Goal: Task Accomplishment & Management: Complete application form

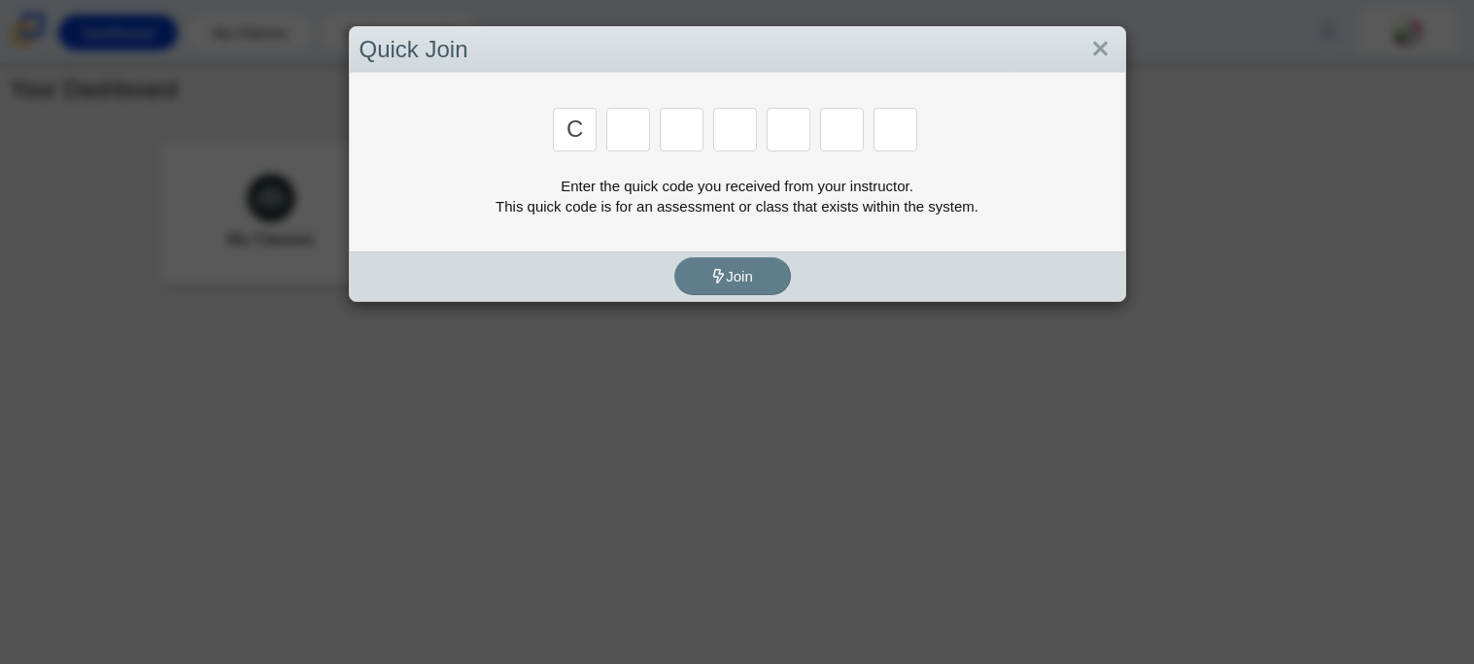
type input "c"
type input "x"
type input "d"
type input "c"
type input "s"
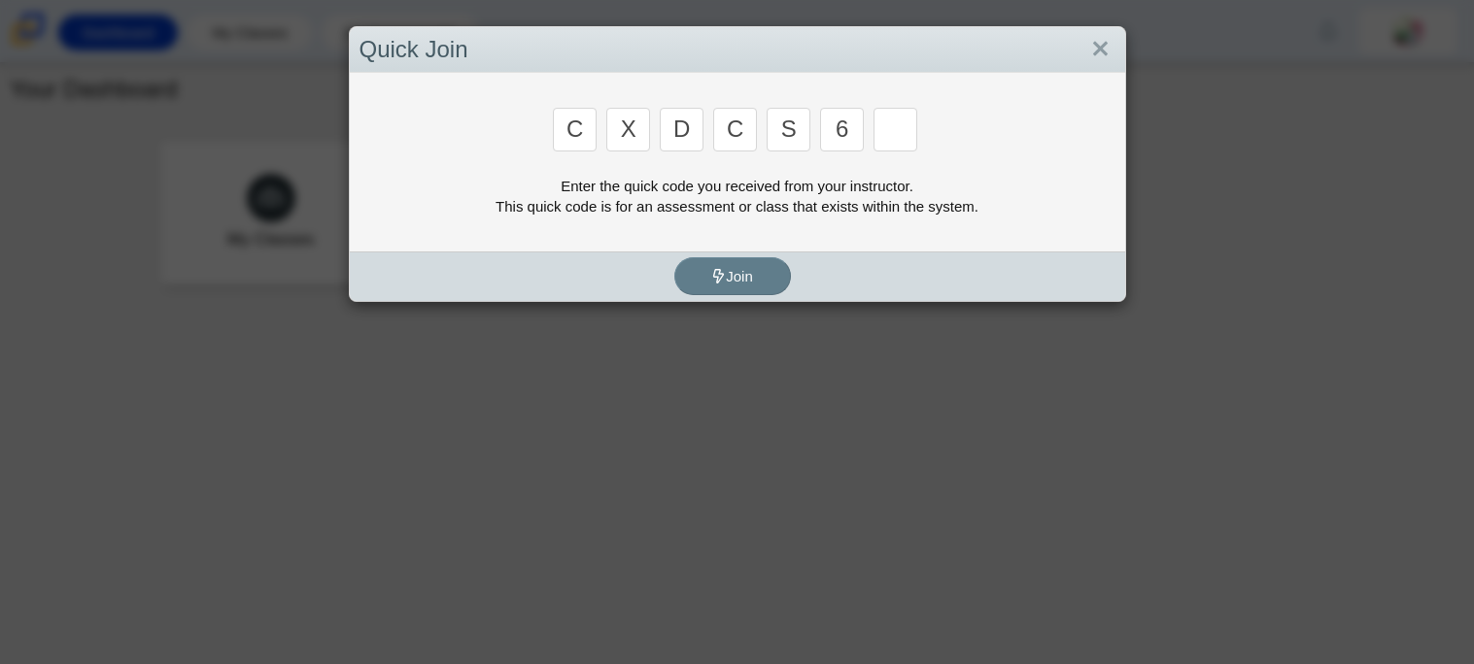
type input "6"
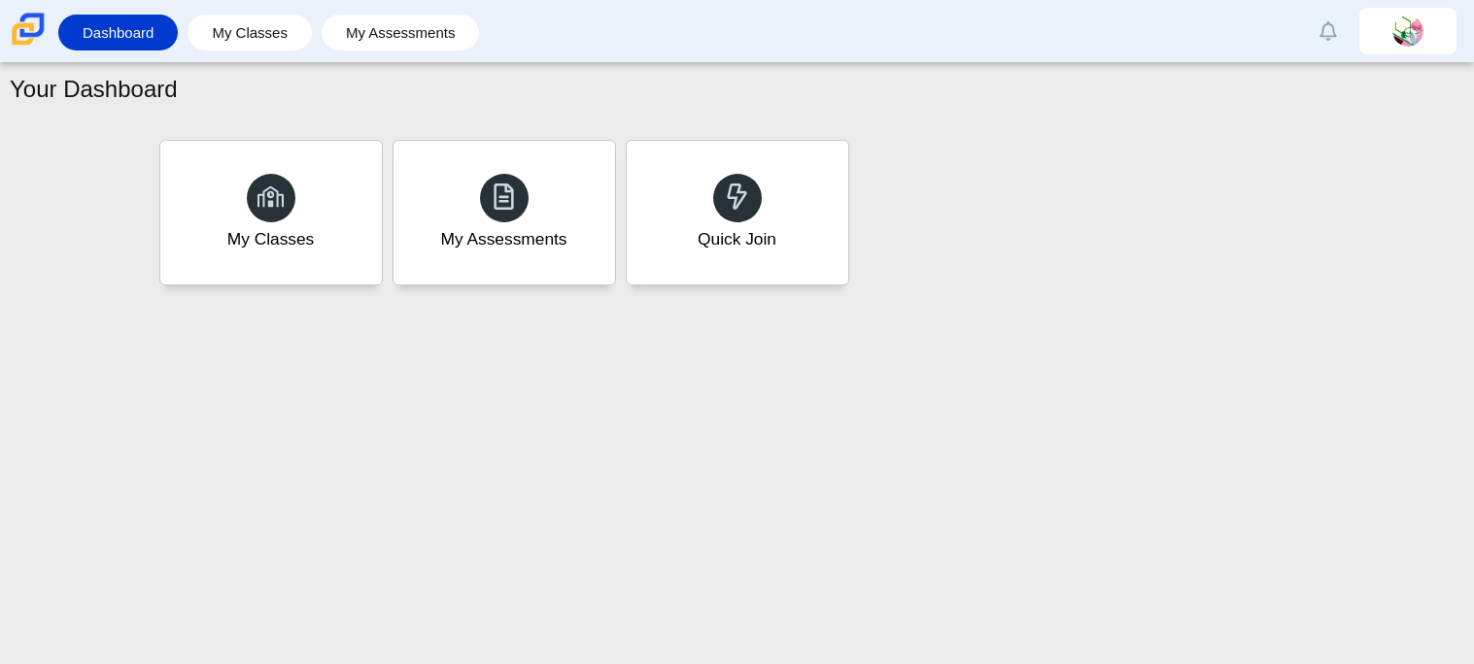
type input "s"
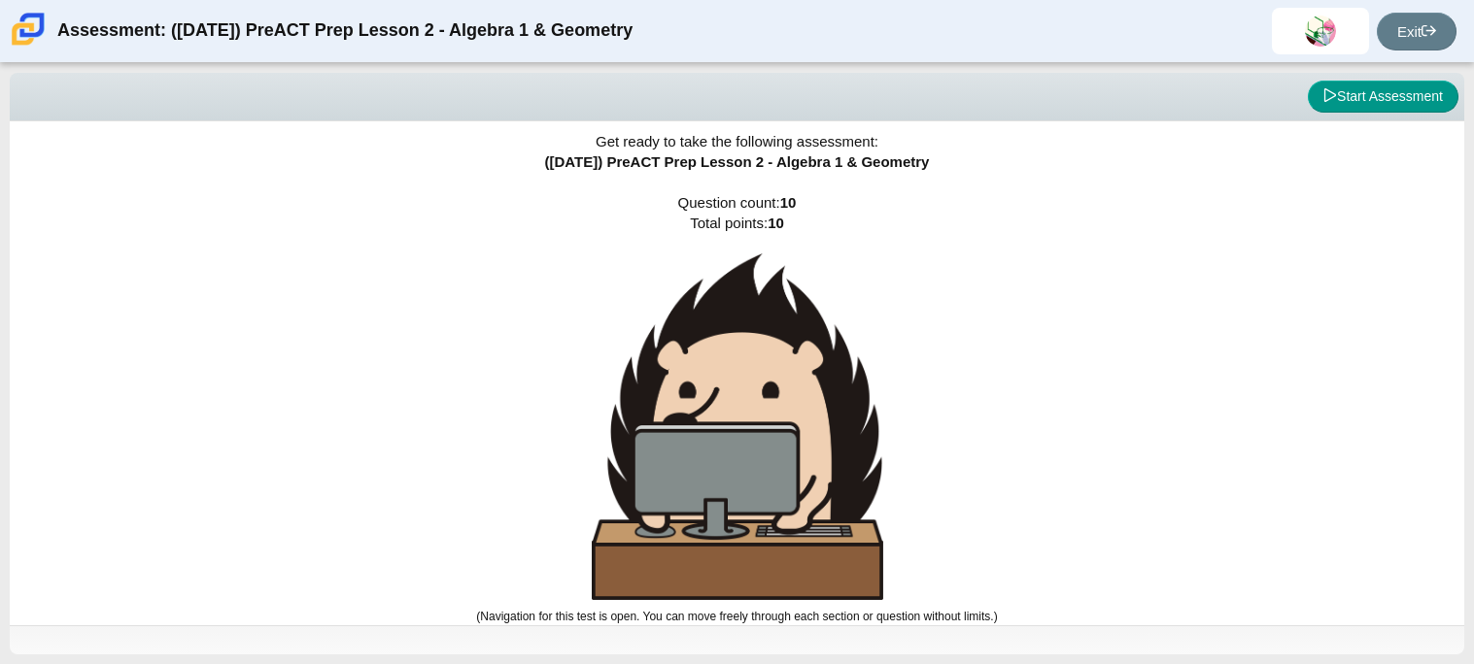
scroll to position [3, 0]
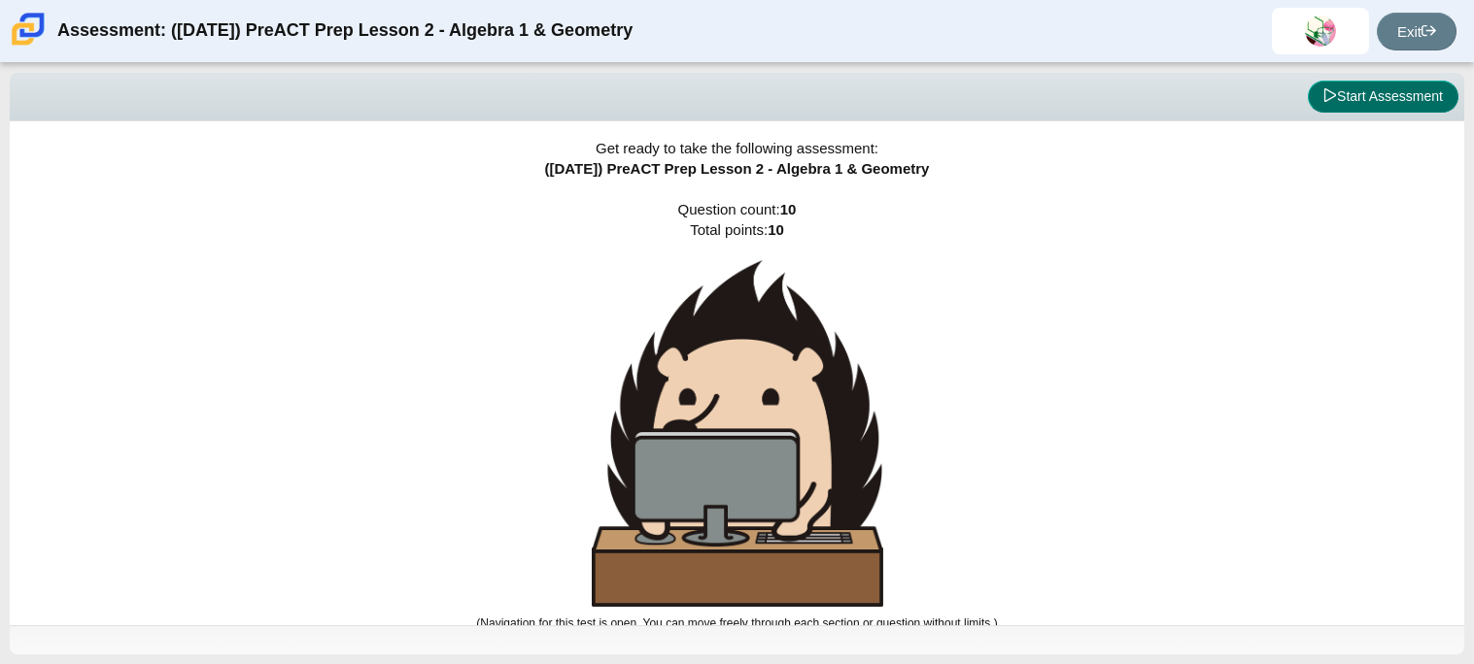
click at [1338, 81] on button "Start Assessment" at bounding box center [1382, 97] width 151 height 33
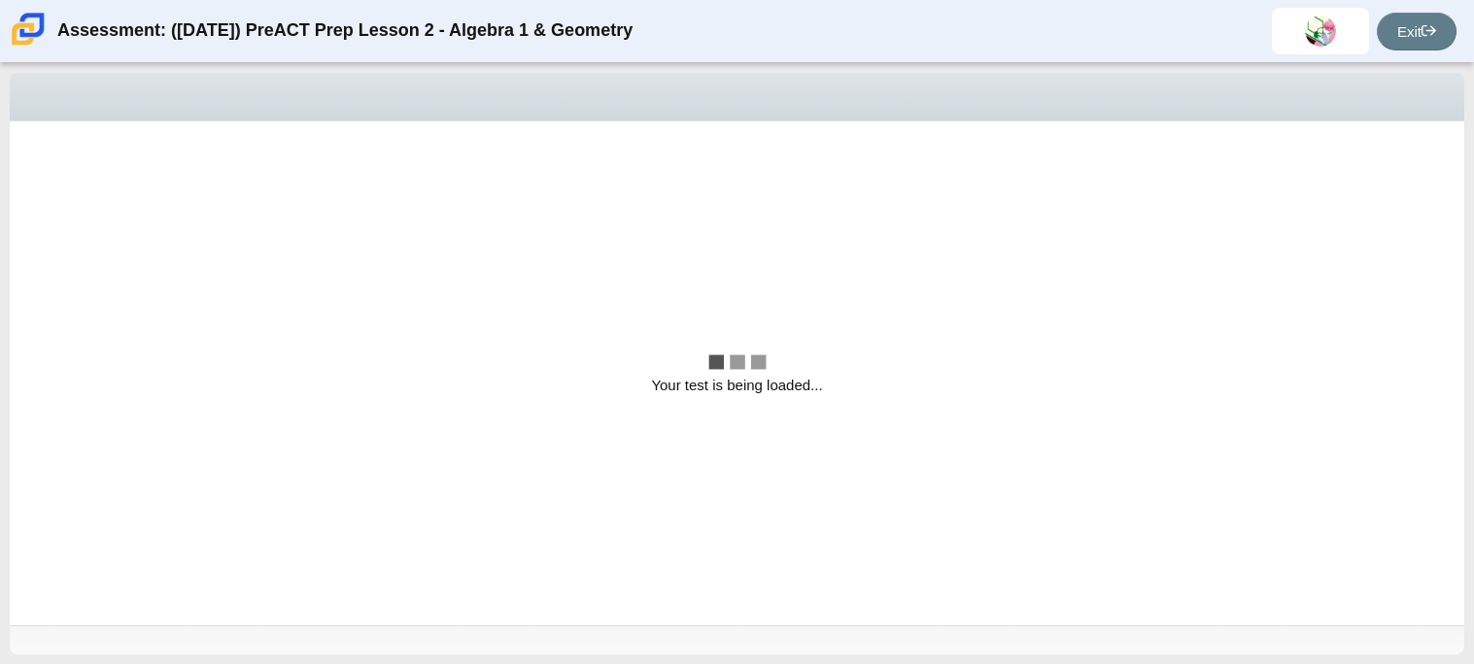
scroll to position [0, 0]
drag, startPoint x: 1339, startPoint y: 81, endPoint x: 1084, endPoint y: 39, distance: 257.9
click at [1084, 39] on div "Assessment: ([DATE]) PreACT Prep Lesson 2 - Algebra 1 & Geometry [PERSON_NAME] …" at bounding box center [737, 332] width 1474 height 664
select select "bbf5d072-3e0b-44c4-9a12-6e7c9033f65b"
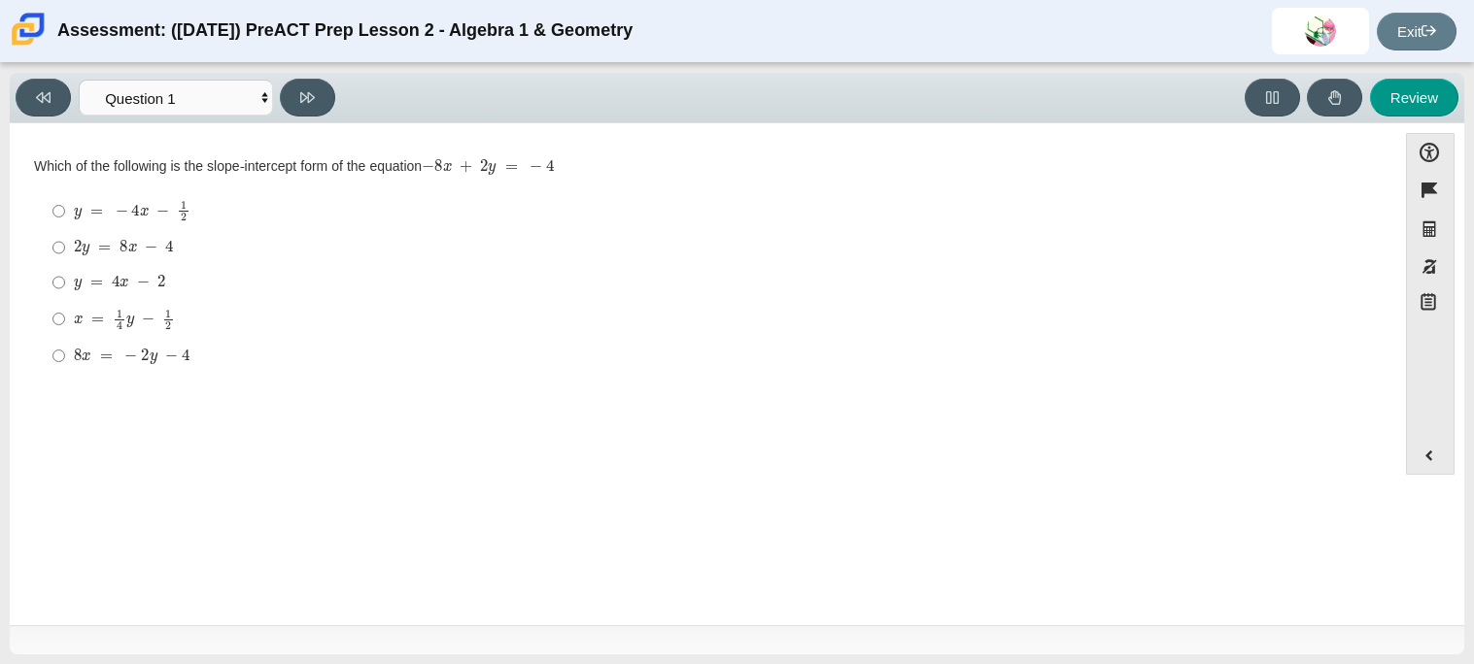
click at [470, 278] on div "y = 4 x − 2" at bounding box center [718, 282] width 1288 height 19
click at [65, 278] on input "y = 4 x − 2 y = 4 x − 2" at bounding box center [58, 282] width 13 height 35
radio input "true"
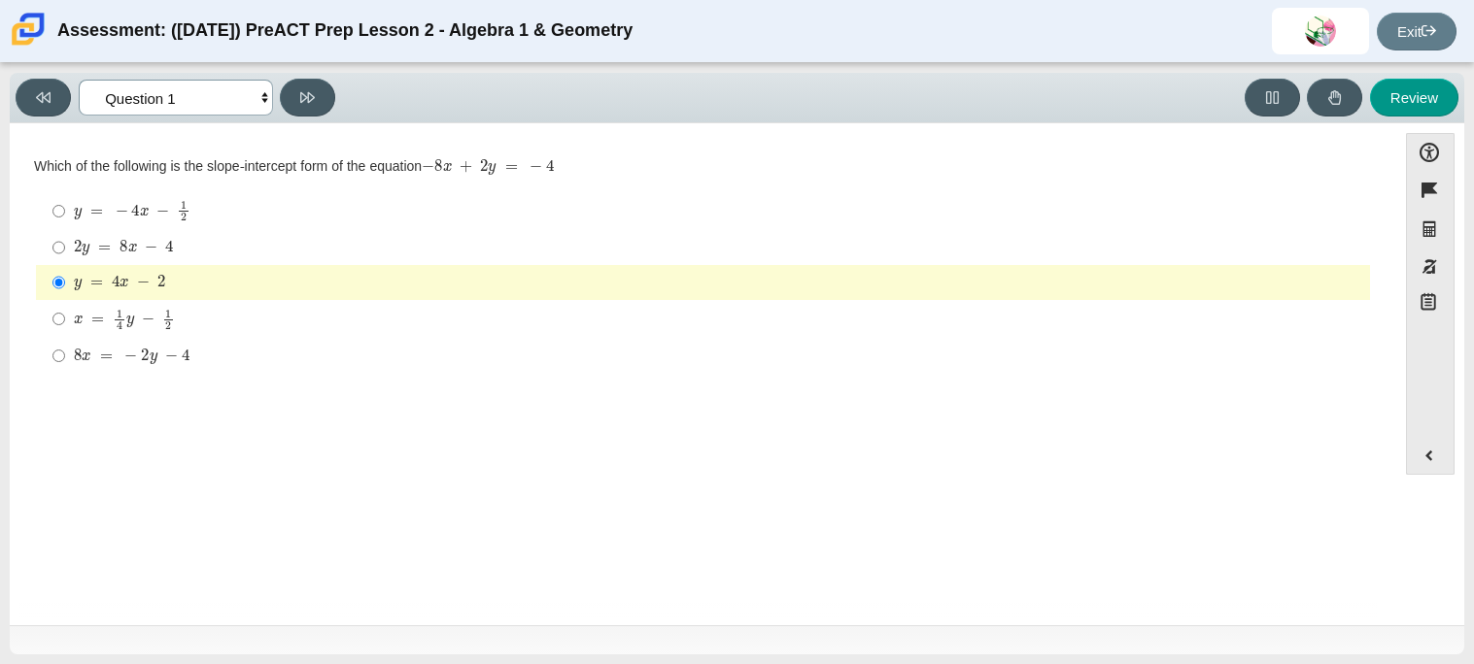
click at [263, 108] on select "Questions Question 1 Question 2 Question 3 Question 4 Question 5 Question 6 Que…" at bounding box center [176, 98] width 194 height 36
click at [107, 632] on div at bounding box center [737, 640] width 1454 height 29
click at [150, 224] on mjx-container "y = − 4 x − 1 2" at bounding box center [132, 209] width 117 height 37
click at [65, 224] on input "y = − 4 x − 1 2 y = − 4 x − 1 2" at bounding box center [58, 211] width 13 height 38
radio input "true"
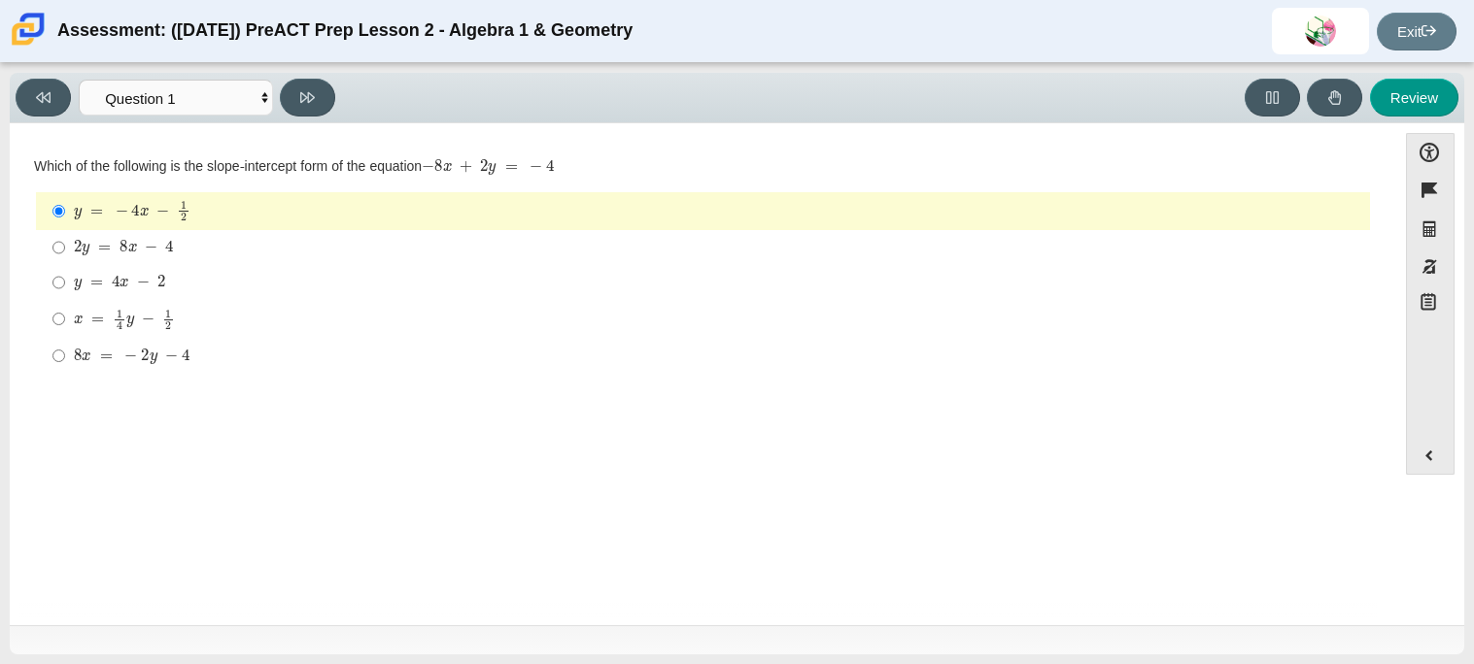
click at [68, 202] on label "y = − 4 x − 1 2 y = − 4 x − 1 2" at bounding box center [704, 211] width 1331 height 38
click at [65, 202] on input "y = − 4 x − 1 2 y = − 4 x − 1 2" at bounding box center [58, 211] width 13 height 38
click at [495, 254] on div "2 y = 8 x − 4" at bounding box center [718, 247] width 1288 height 19
click at [65, 254] on input "2 y = 8 x − 4 2 y = 8 x − 4" at bounding box center [58, 247] width 13 height 35
radio input "true"
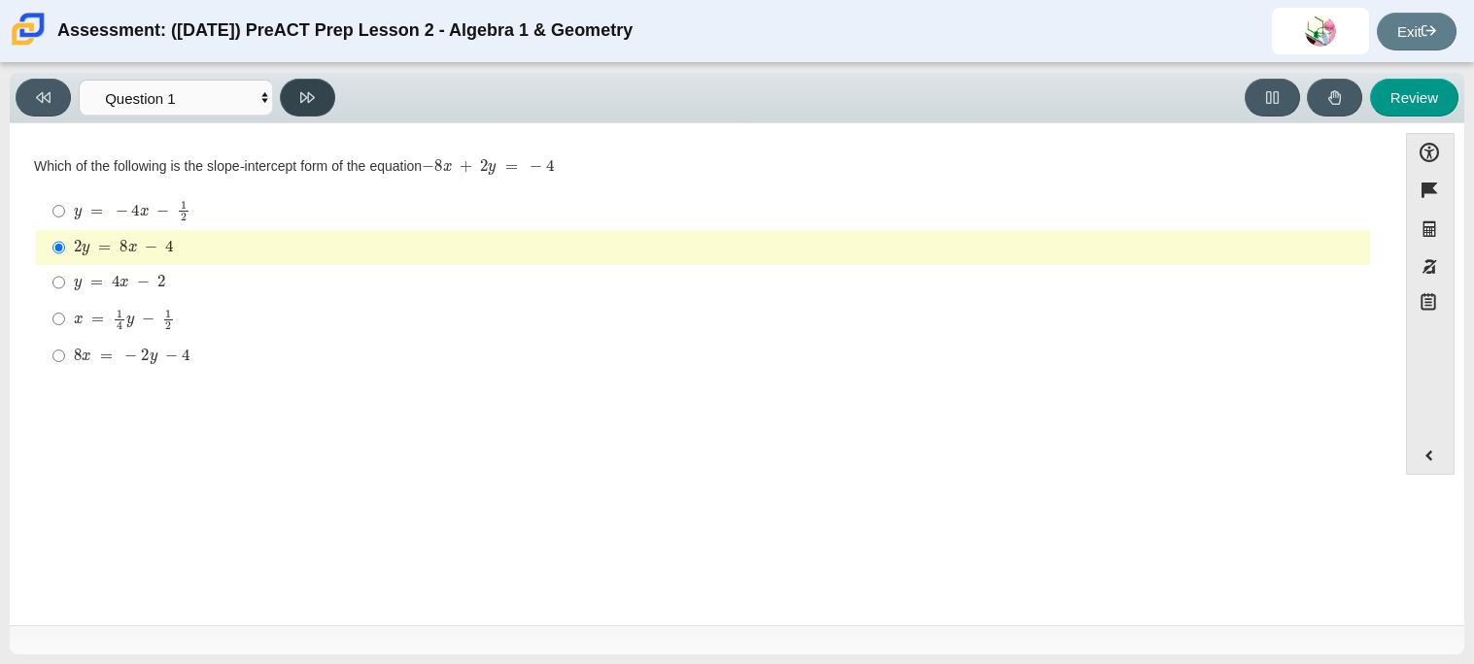
click at [311, 81] on button at bounding box center [307, 98] width 55 height 38
select select "ed62e223-81bd-4cbf-ab48-ab975844bd1f"
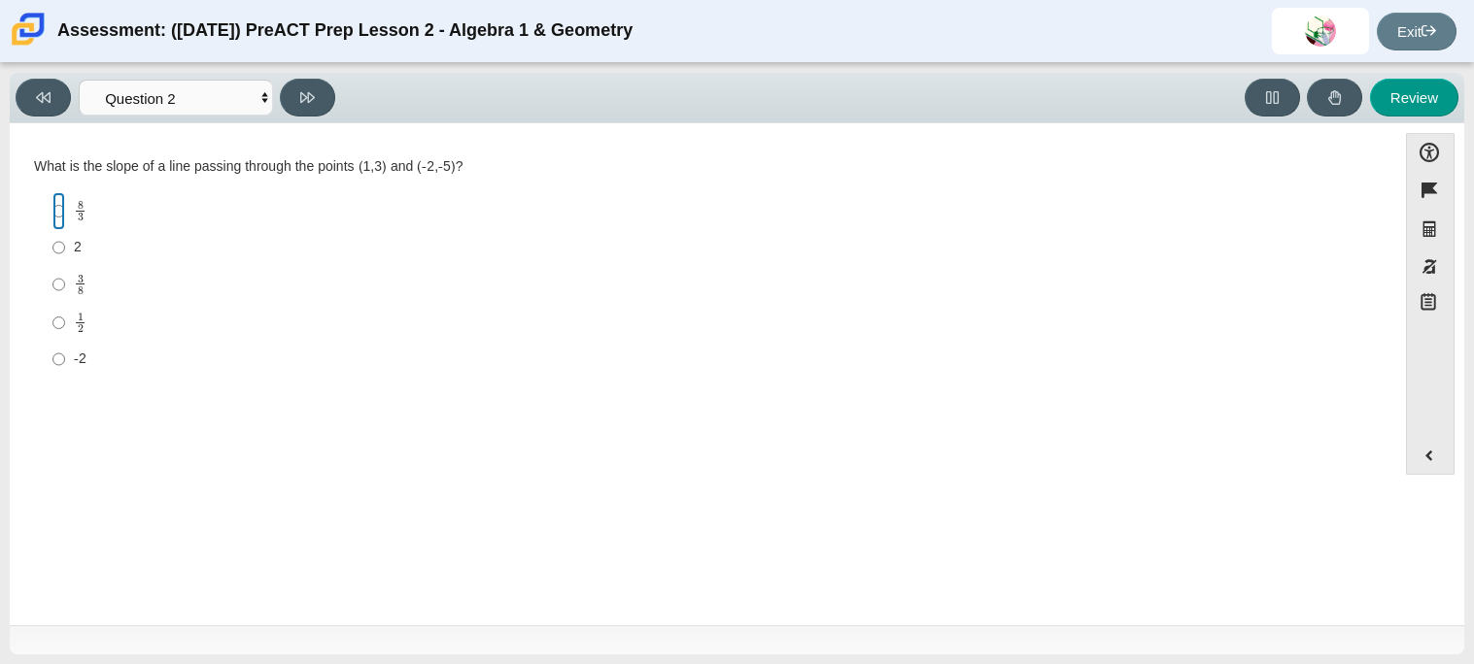
click at [52, 207] on input "8 3 8 thirds" at bounding box center [58, 211] width 13 height 38
radio input "true"
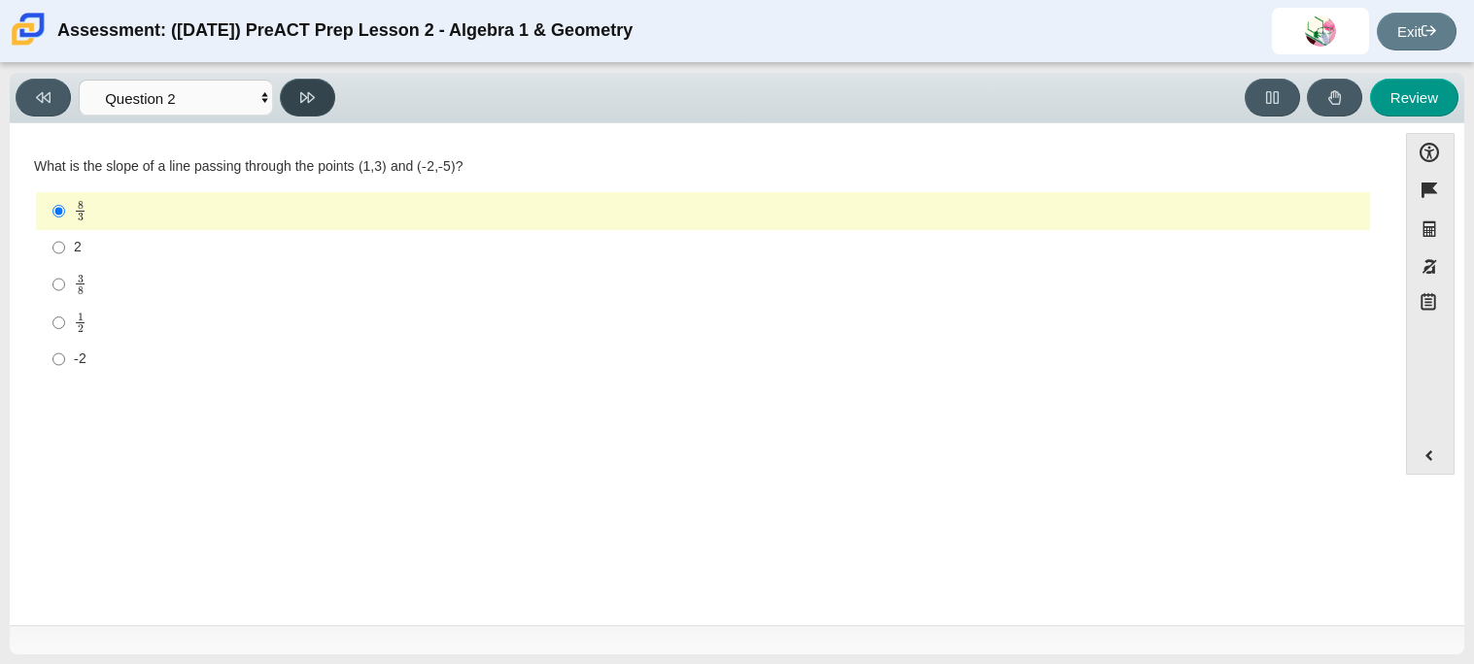
click at [303, 85] on button at bounding box center [307, 98] width 55 height 38
select select "97f4f5fa-a52e-4fed-af51-565bfcdf47cb"
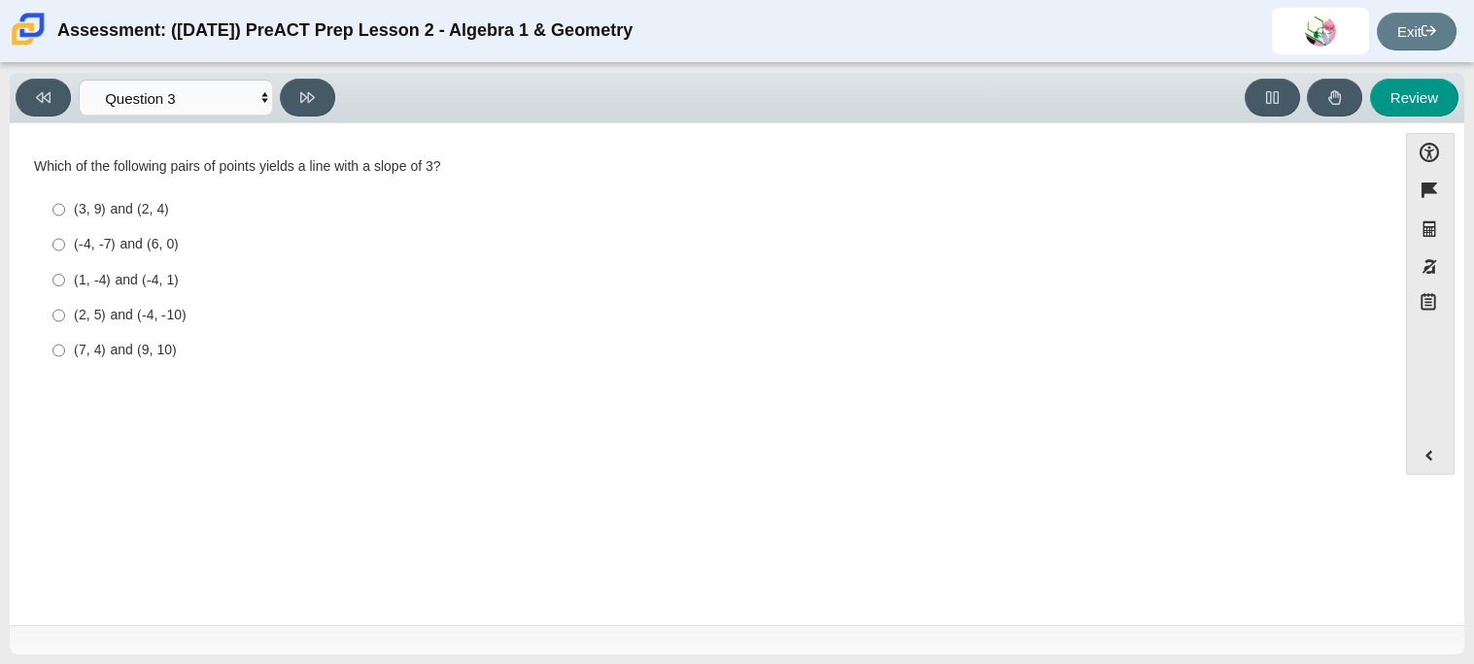
click at [84, 351] on div "(7, 4) and (9, 10)" at bounding box center [718, 350] width 1288 height 19
click at [65, 351] on input "(7, 4) and (9, 10) (7, 4) and (9, 10)" at bounding box center [58, 350] width 13 height 35
radio input "true"
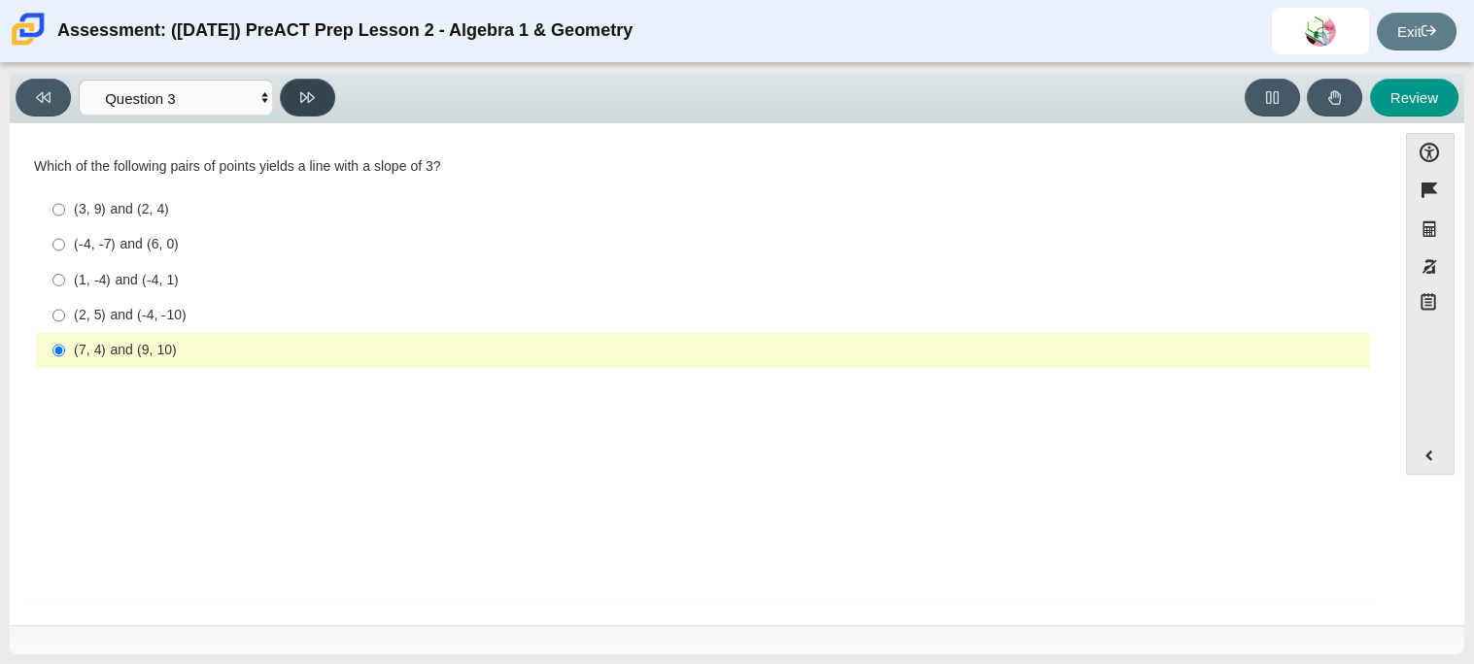
click at [308, 107] on button at bounding box center [307, 98] width 55 height 38
select select "89427bb7-e313-4f00-988f-8b8255897029"
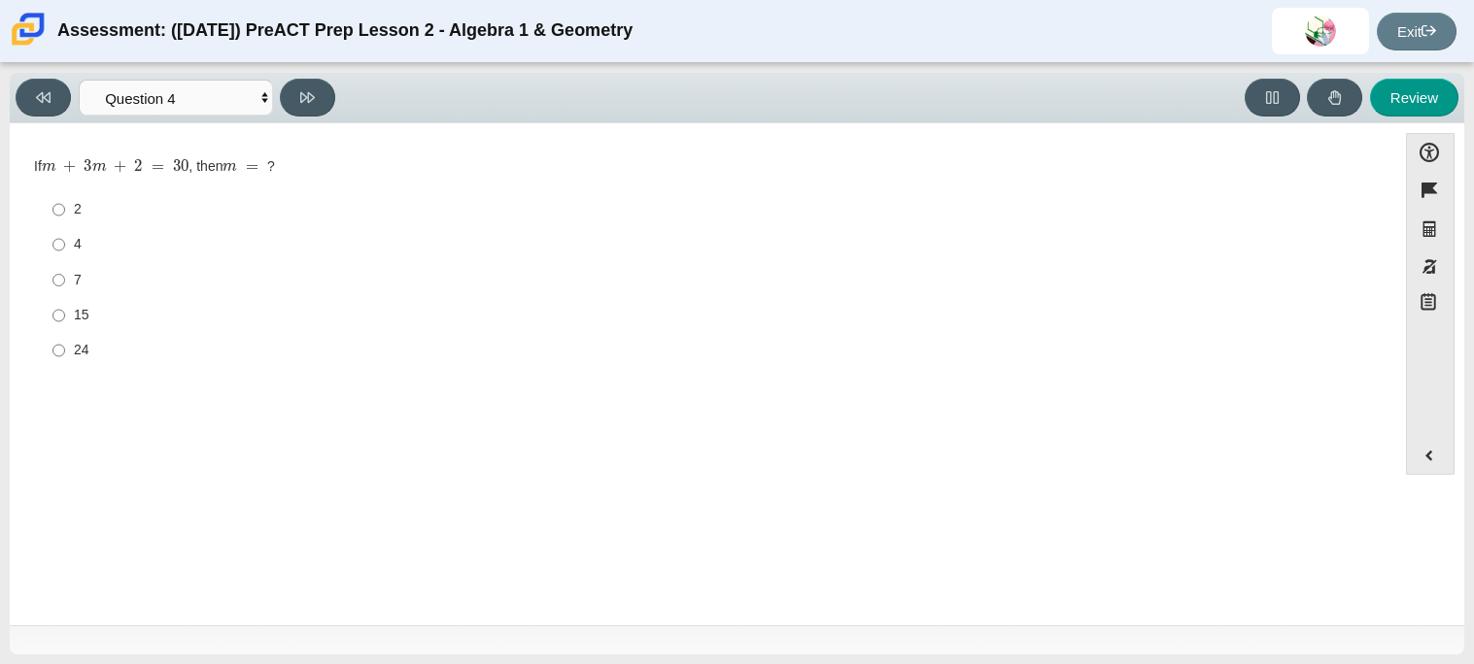
click at [74, 271] on div "7" at bounding box center [718, 280] width 1288 height 19
click at [65, 270] on input "7 7" at bounding box center [58, 279] width 13 height 35
radio input "true"
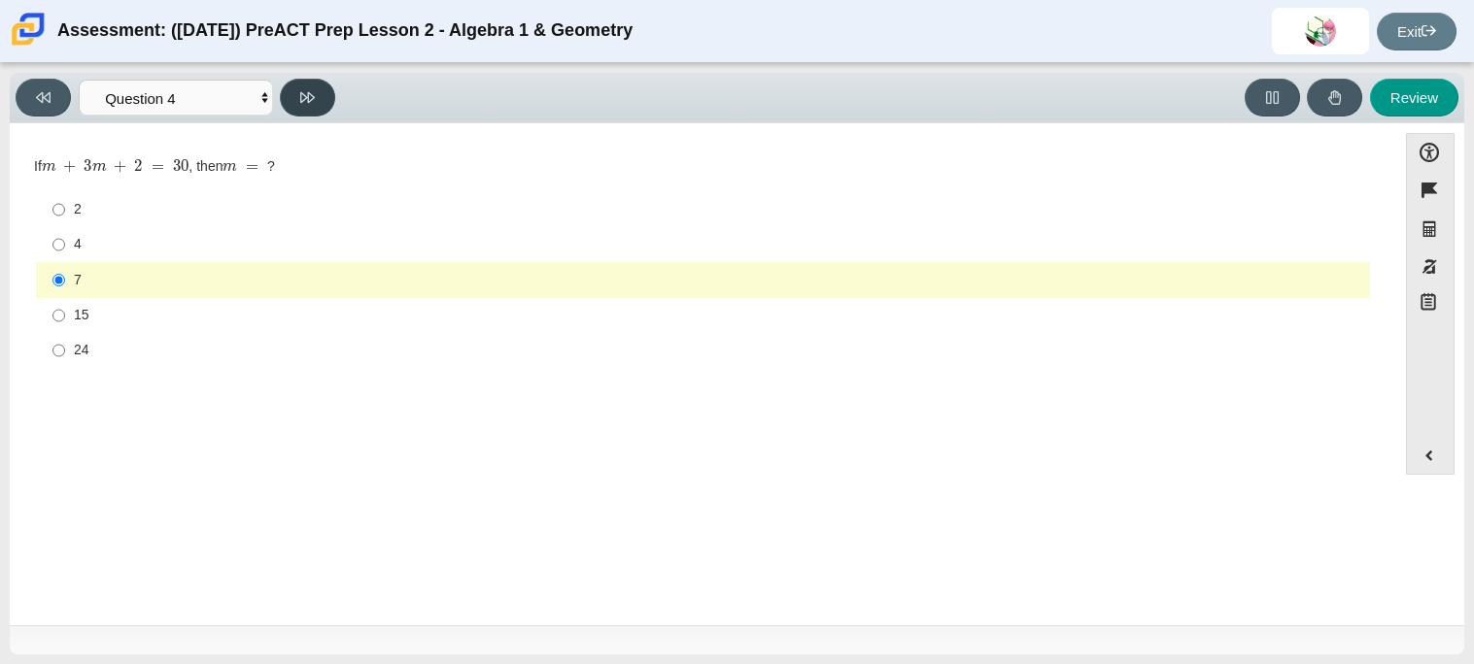
click at [322, 79] on button at bounding box center [307, 98] width 55 height 38
select select "489dcffd-4e6a-49cf-a9d6-ad1d4a911a4e"
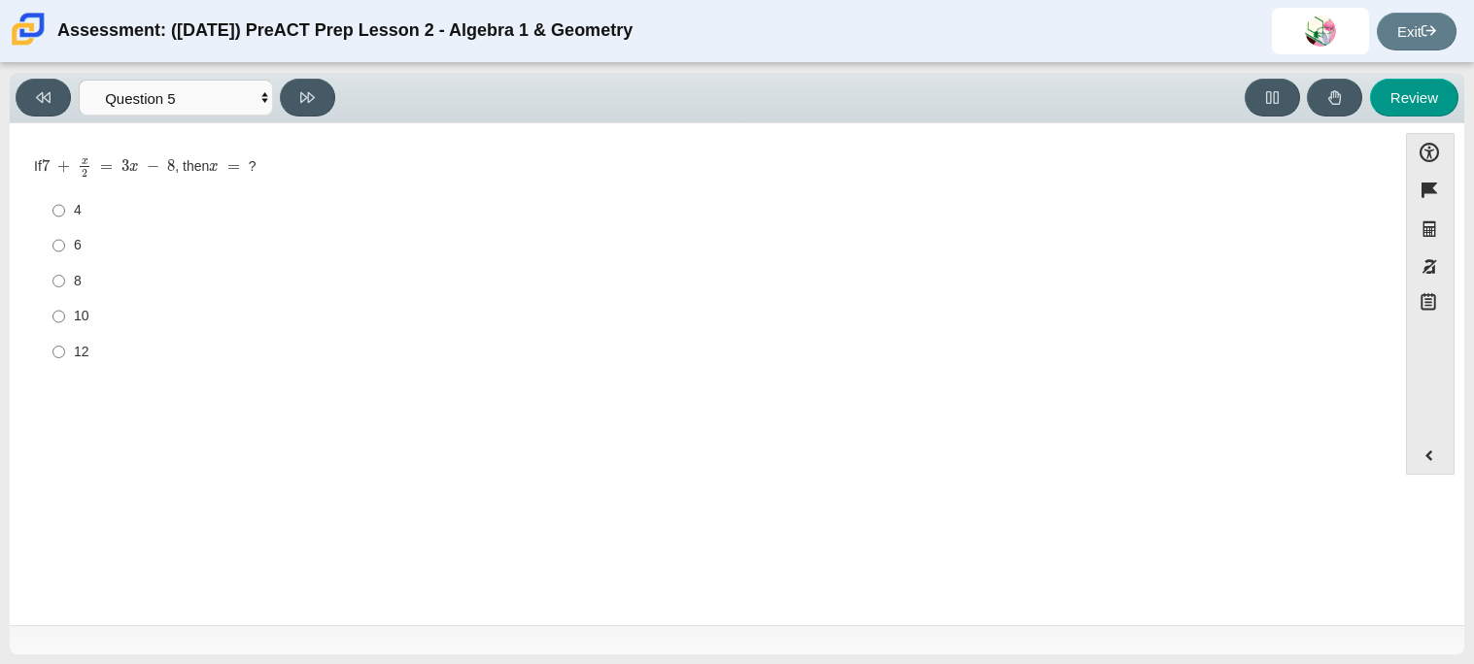
click at [86, 245] on div "6" at bounding box center [718, 245] width 1288 height 19
click at [65, 245] on input "6 6" at bounding box center [58, 245] width 13 height 35
radio input "true"
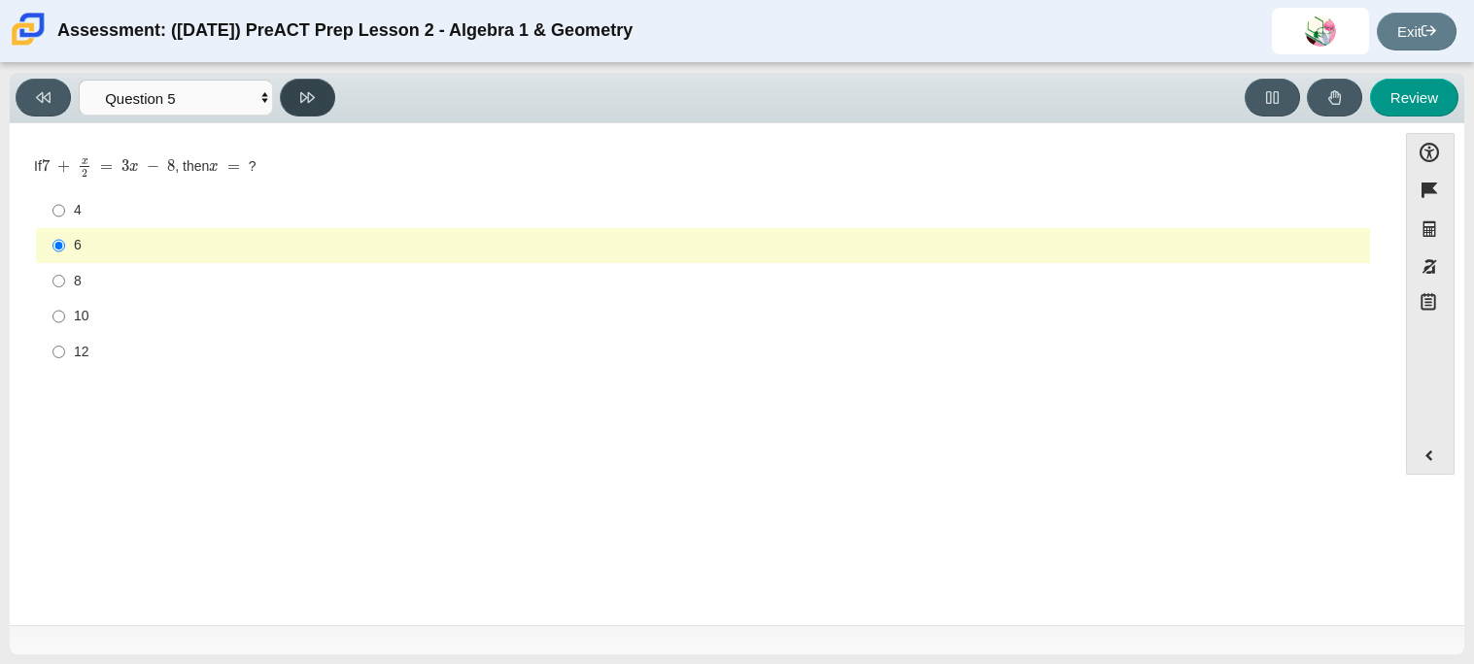
click at [307, 79] on button at bounding box center [307, 98] width 55 height 38
select select "210571de-36a6-4d8e-a361-ceff8ef801dc"
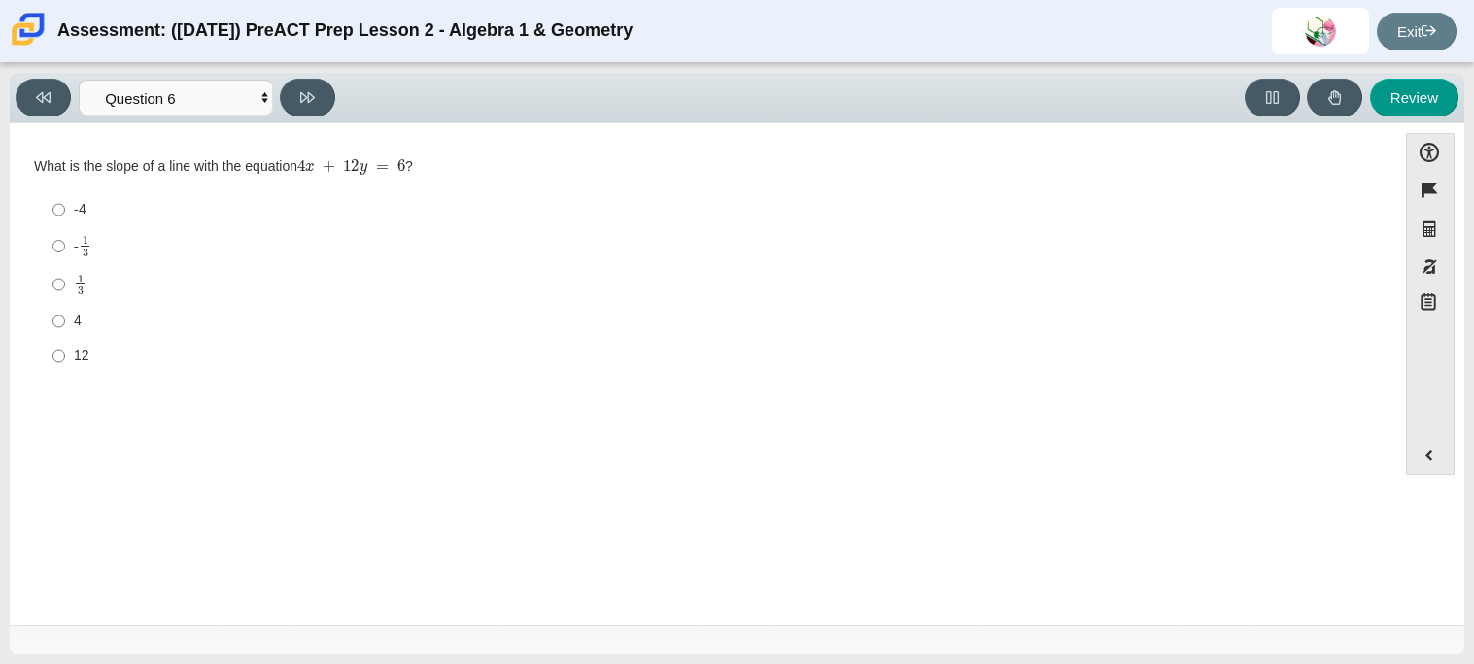
click at [97, 261] on label "- 1 3 -1 third" at bounding box center [704, 246] width 1331 height 38
click at [65, 261] on input "- 1 3 -1 third" at bounding box center [58, 246] width 13 height 38
radio input "true"
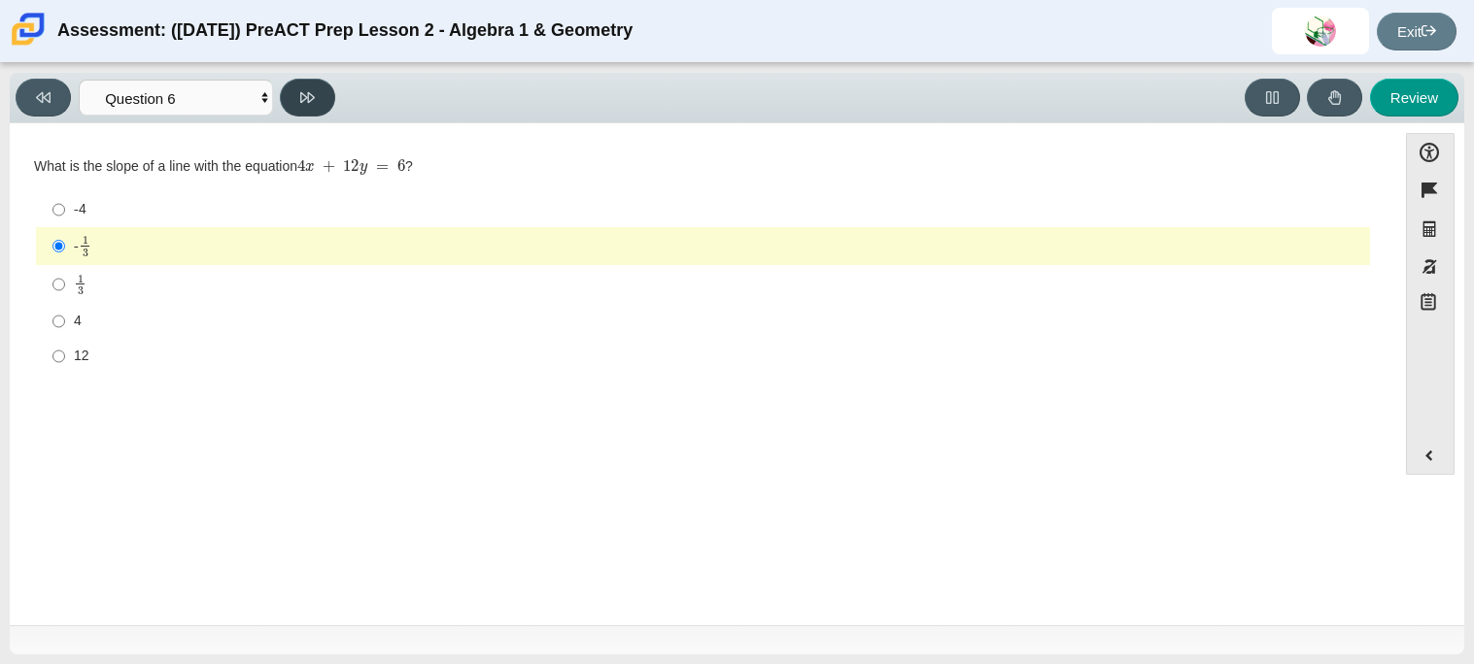
click at [311, 100] on icon at bounding box center [307, 97] width 15 height 15
select select "ec95ace6-bebc-42b8-9428-40567494d4da"
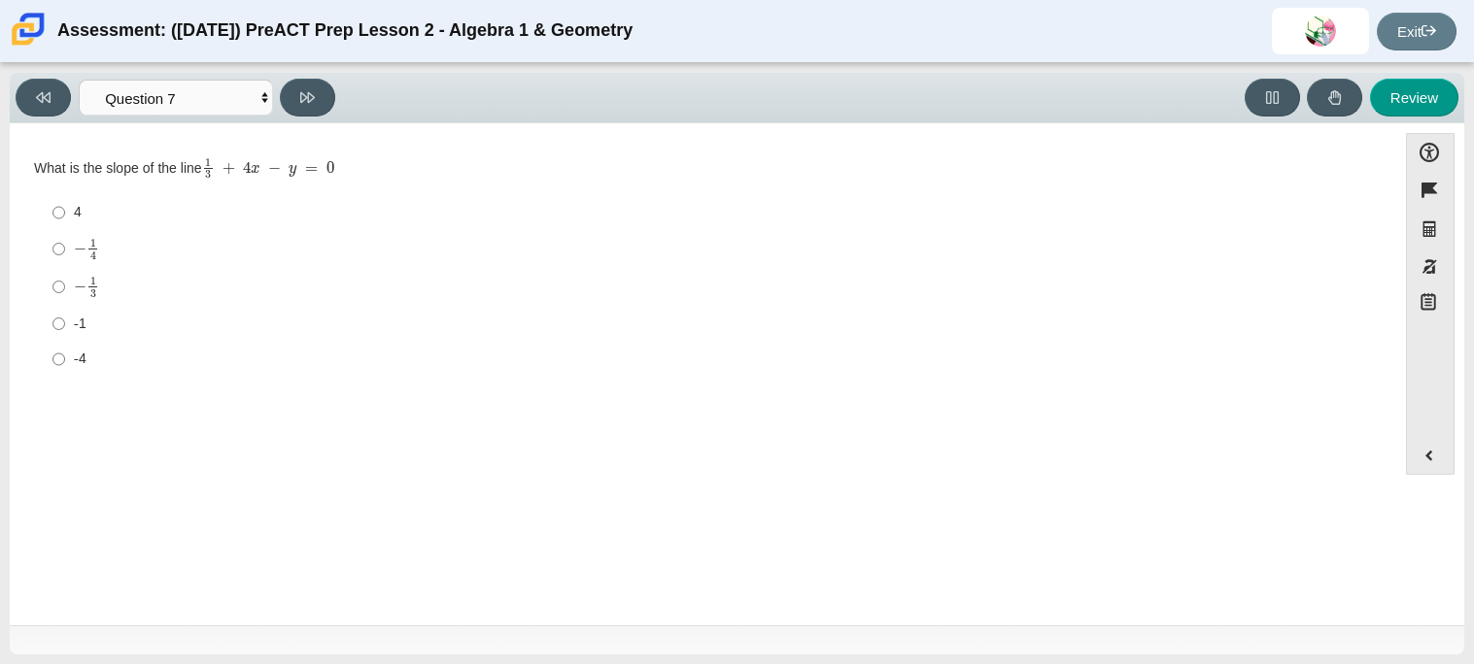
click at [111, 256] on div "− 1 4" at bounding box center [718, 248] width 1288 height 21
click at [65, 256] on input "− 1 4 negative 1 fourth" at bounding box center [58, 249] width 13 height 38
radio input "true"
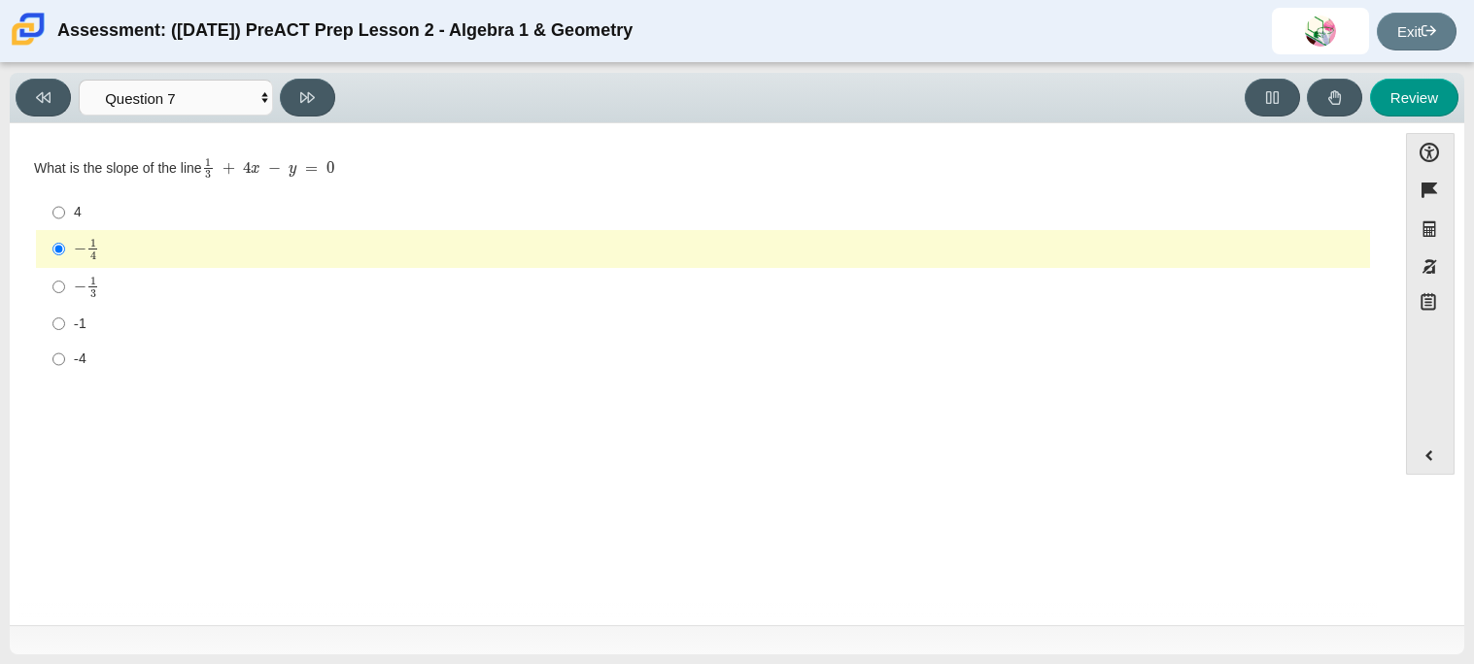
click at [292, 119] on div "Viewing Question 7 of 10 in Pacing Mode Questions Question 1 Question 2 Questio…" at bounding box center [737, 98] width 1454 height 51
click at [312, 90] on icon at bounding box center [307, 97] width 15 height 15
select select "ce81fe10-bf29-4b5e-8bd7-4f47f2fed4d8"
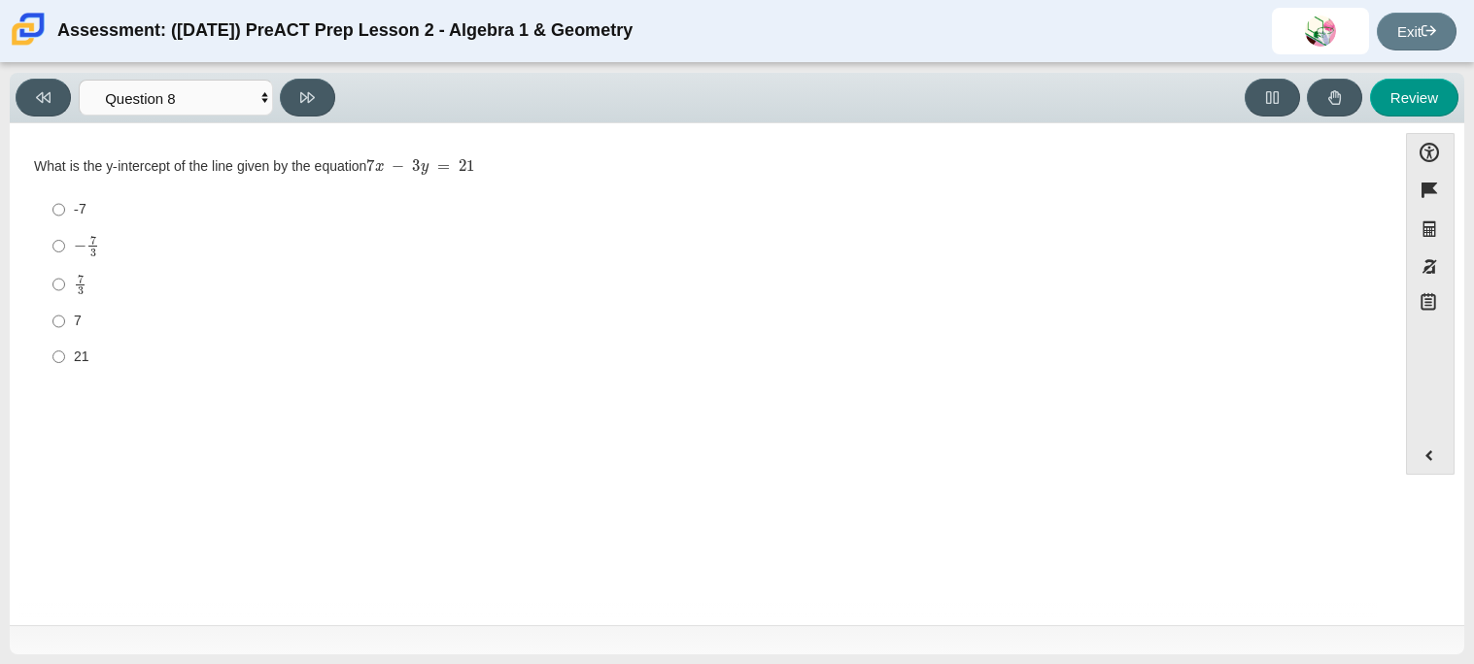
click at [45, 354] on label "21 21" at bounding box center [704, 356] width 1331 height 35
click at [52, 354] on input "21 21" at bounding box center [58, 356] width 13 height 35
radio input "true"
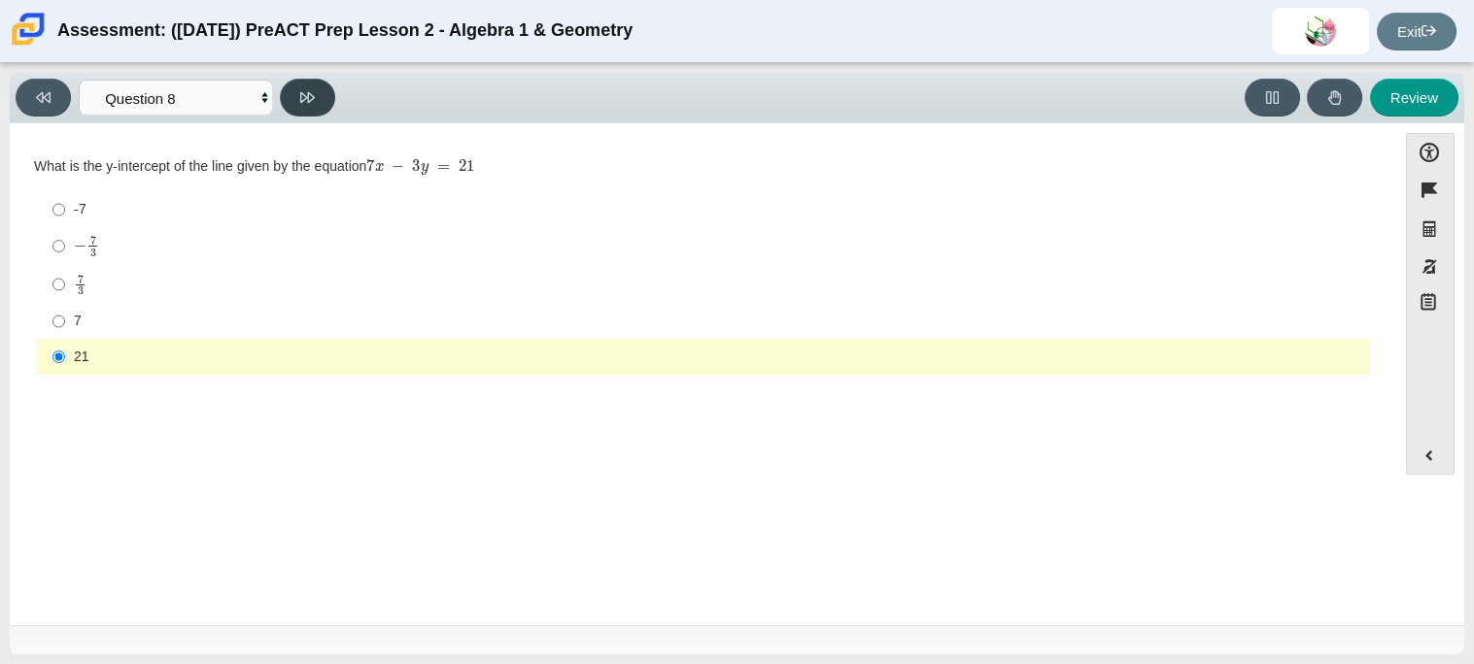
click at [323, 105] on button at bounding box center [307, 98] width 55 height 38
select select "14773eaf-2ca1-47ae-afe7-a624a56f34b3"
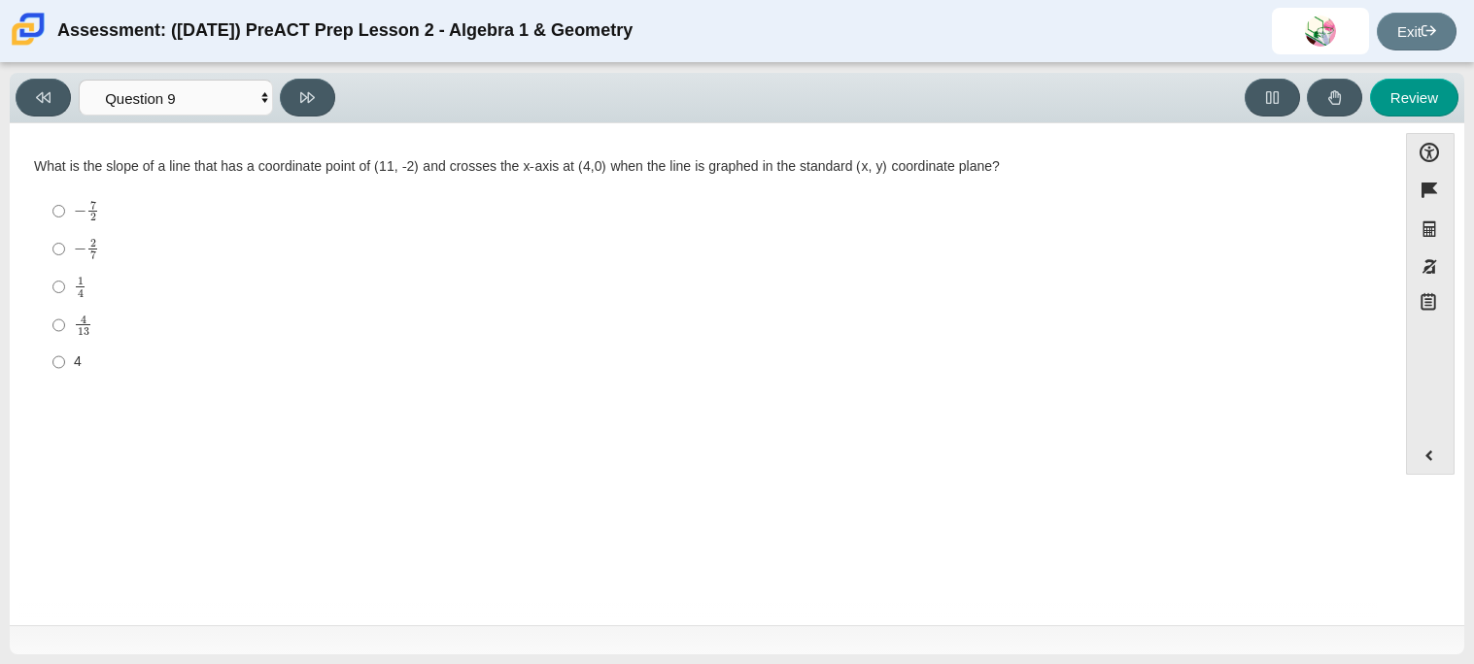
click at [113, 238] on div "− 2 7" at bounding box center [718, 249] width 1288 height 22
click at [65, 238] on input "− 2 7 negative 2 sevenths" at bounding box center [58, 249] width 13 height 38
radio input "true"
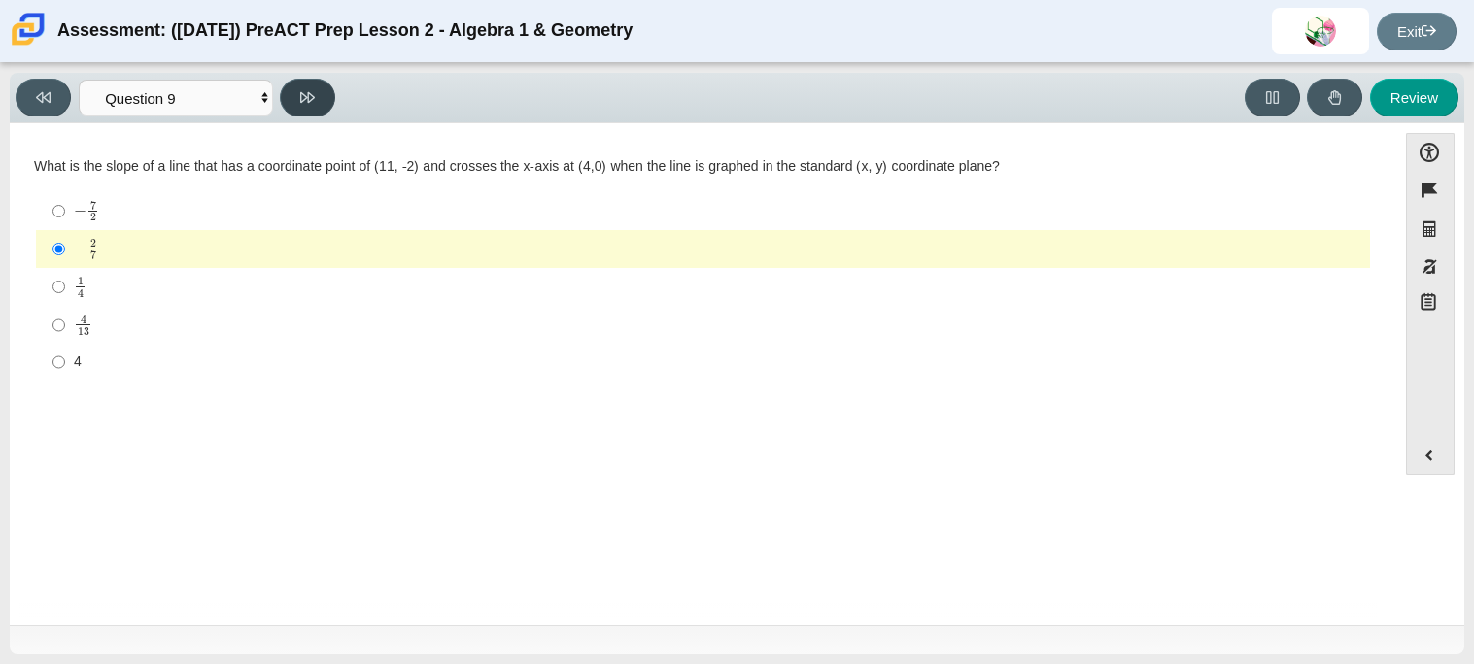
click at [309, 93] on icon at bounding box center [307, 97] width 15 height 15
select select "96b71634-eacb-4f7e-8aef-411727d9bcba"
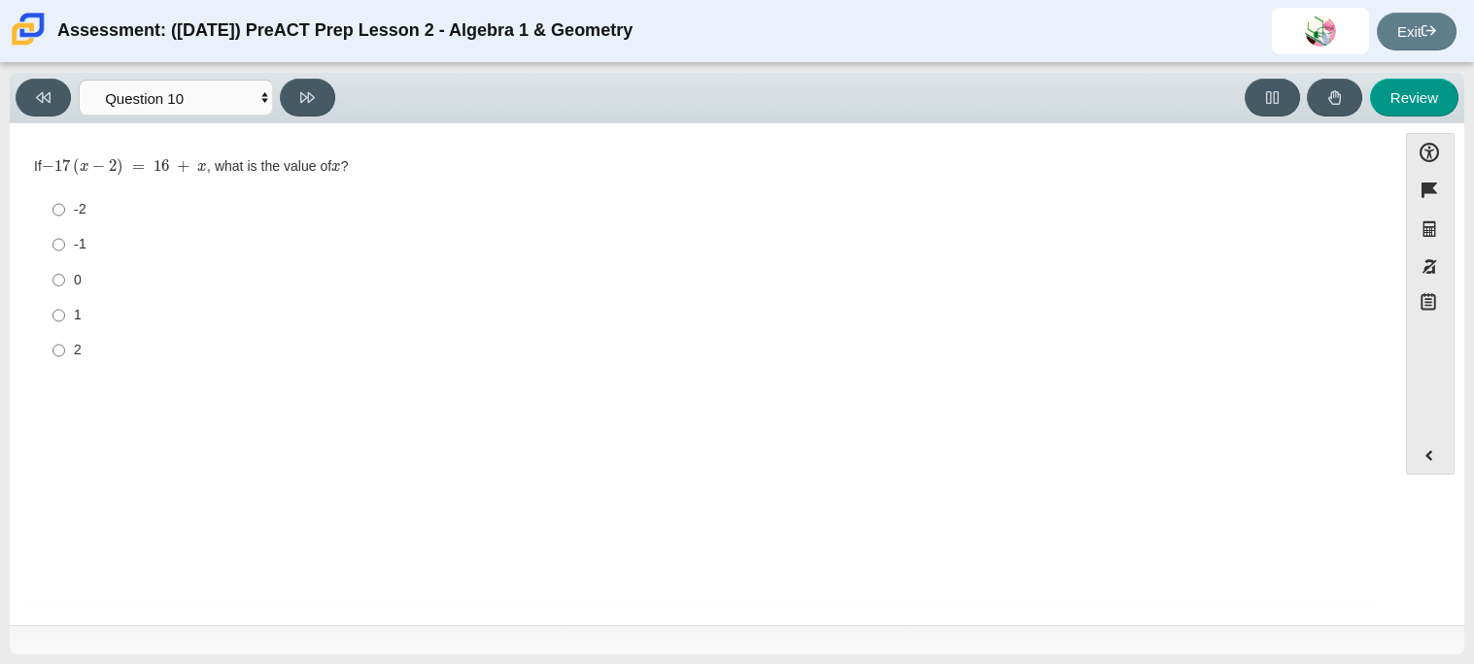
click at [92, 246] on div "-1" at bounding box center [718, 244] width 1288 height 19
click at [65, 246] on input "-1 -1" at bounding box center [58, 244] width 13 height 35
radio input "true"
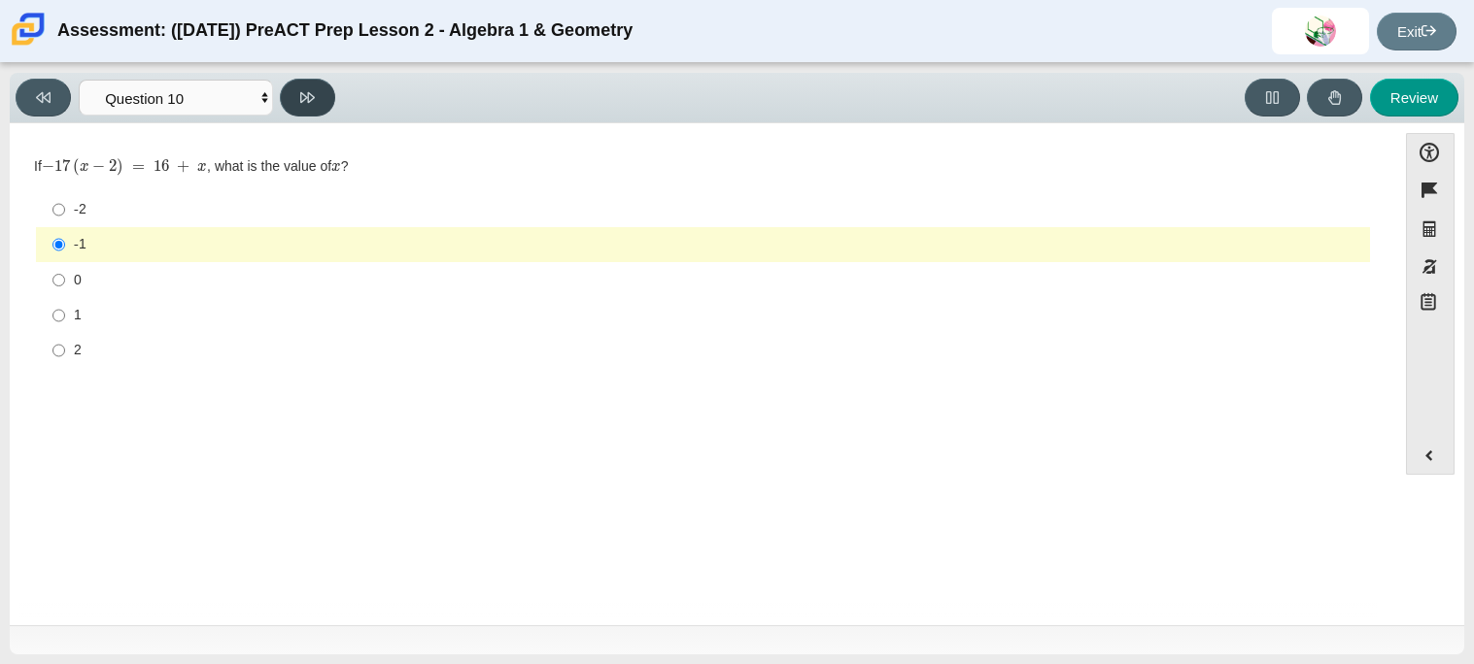
click at [306, 103] on icon at bounding box center [307, 97] width 15 height 15
select select "review"
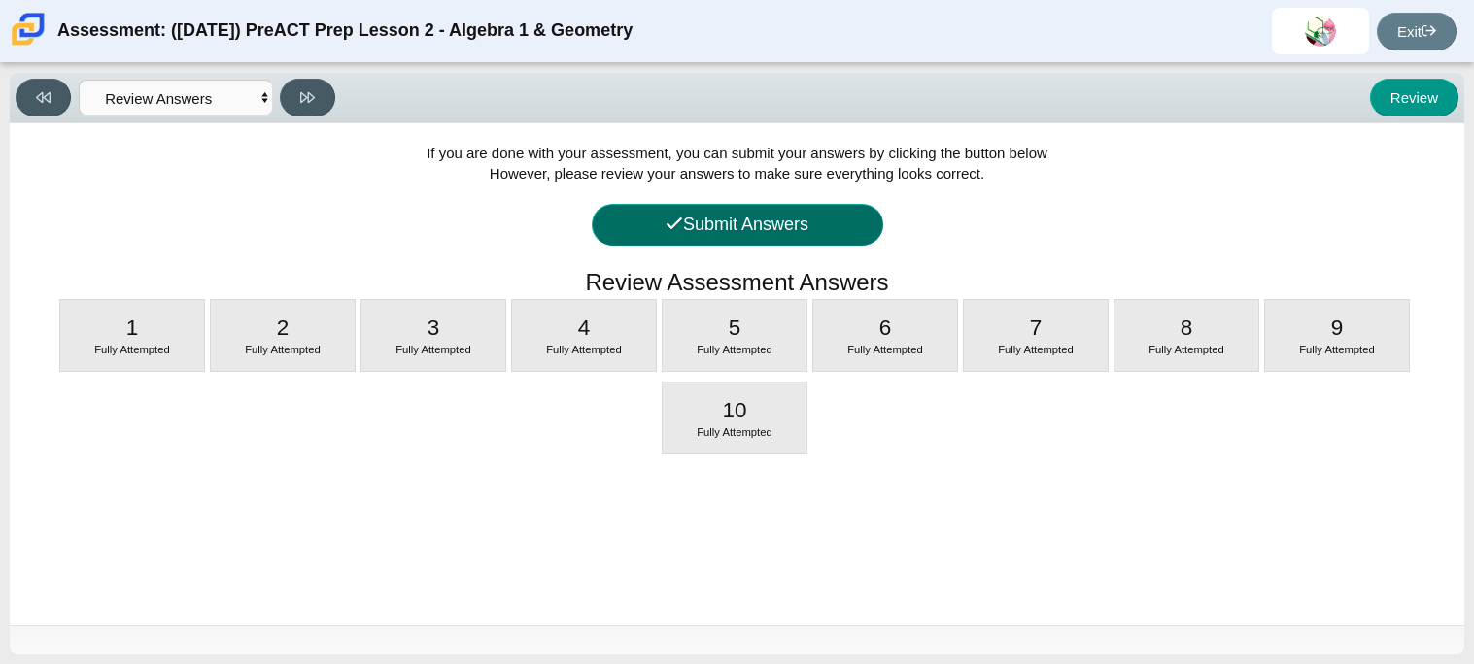
click at [735, 234] on button "Submit Answers" at bounding box center [737, 225] width 291 height 42
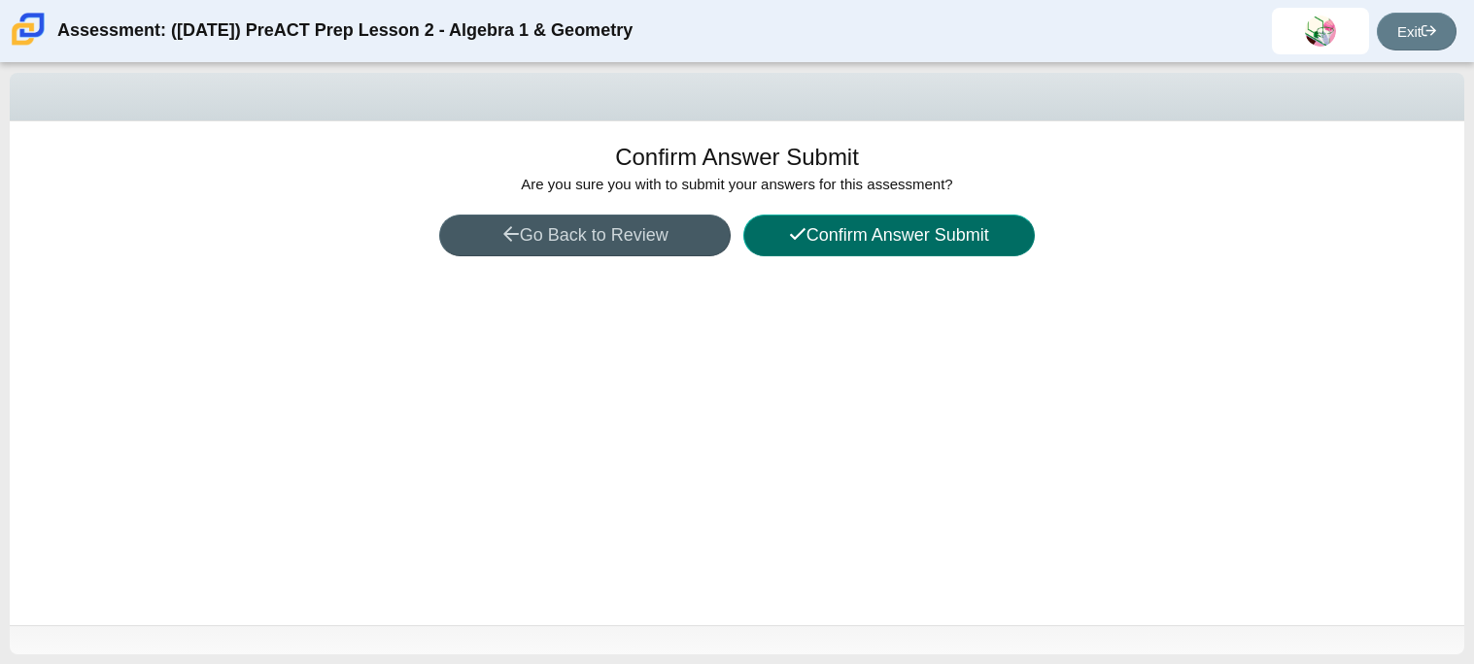
click at [794, 248] on button "Confirm Answer Submit" at bounding box center [888, 236] width 291 height 42
